Goal: Transaction & Acquisition: Download file/media

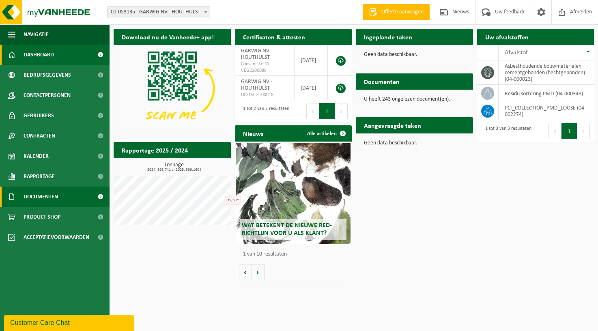
click at [53, 195] on span "Documenten" at bounding box center [41, 197] width 34 height 20
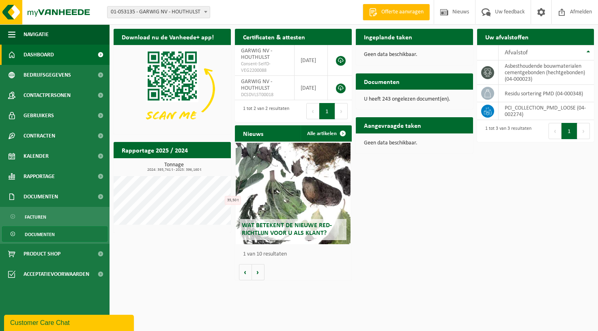
click at [48, 236] on span "Documenten" at bounding box center [40, 234] width 30 height 15
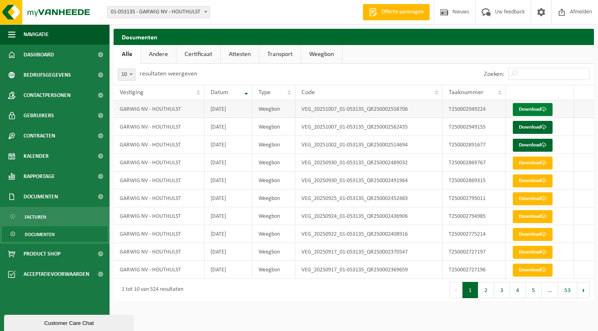
click at [539, 112] on link "Download" at bounding box center [533, 109] width 40 height 13
click at [524, 128] on link "Download" at bounding box center [533, 127] width 40 height 13
click at [539, 145] on link "Download" at bounding box center [533, 145] width 40 height 13
